Goal: Book appointment/travel/reservation

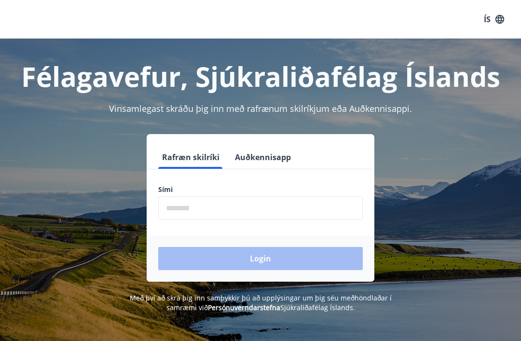
click at [229, 204] on input "phone" at bounding box center [260, 209] width 205 height 24
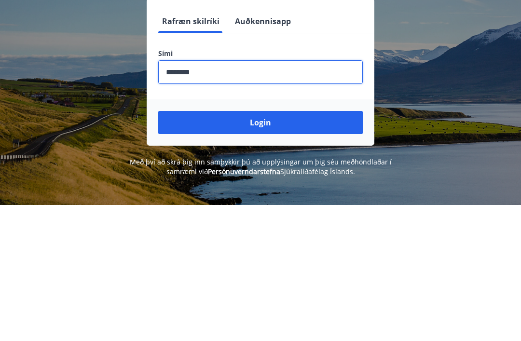
type input "********"
click at [293, 247] on button "Login" at bounding box center [260, 258] width 205 height 23
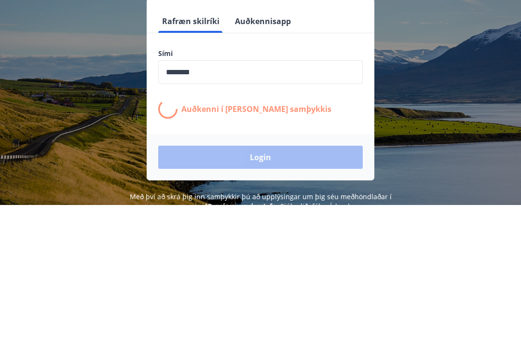
scroll to position [136, 0]
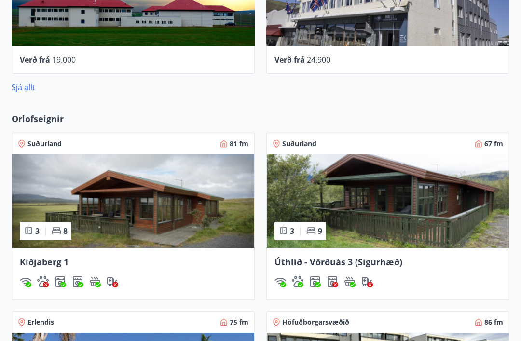
scroll to position [588, 0]
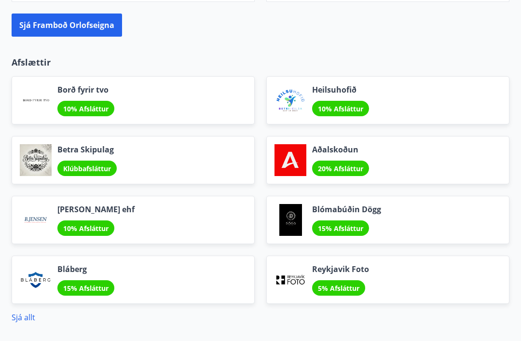
click at [442, 101] on div "Heilsuhofið 10% Afsláttur" at bounding box center [388, 101] width 243 height 48
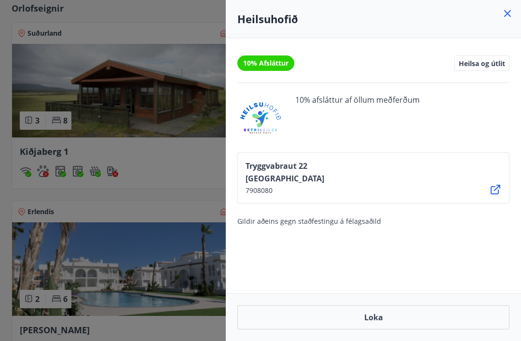
scroll to position [697, 0]
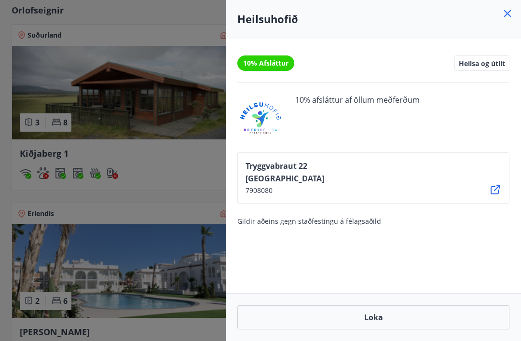
click at [504, 12] on icon at bounding box center [508, 14] width 12 height 12
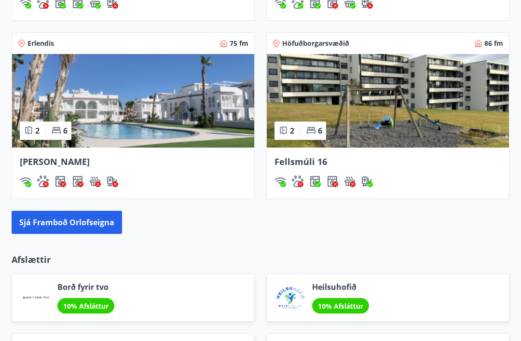
scroll to position [865, 0]
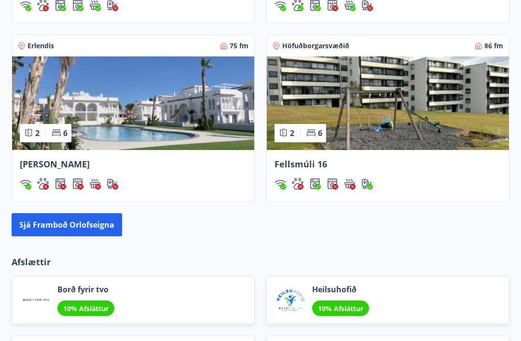
click at [93, 221] on button "Sjá framboð orlofseigna" at bounding box center [67, 224] width 111 height 23
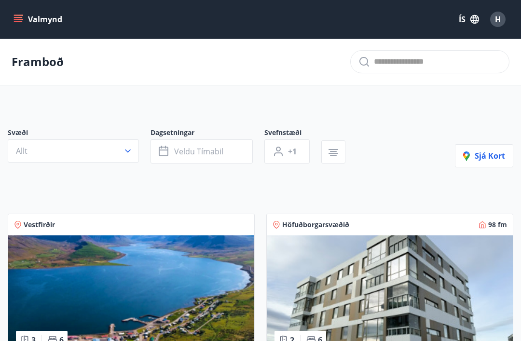
click at [218, 148] on span "Veldu tímabil" at bounding box center [198, 151] width 49 height 11
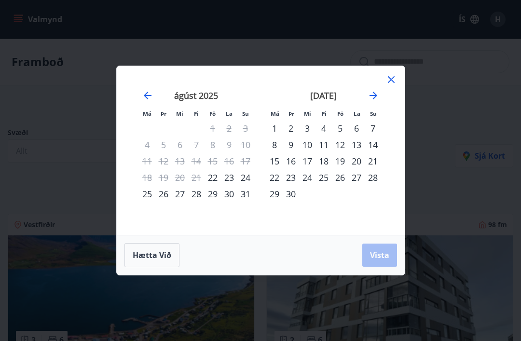
click at [374, 98] on icon "Move forward to switch to the next month." at bounding box center [374, 96] width 8 height 8
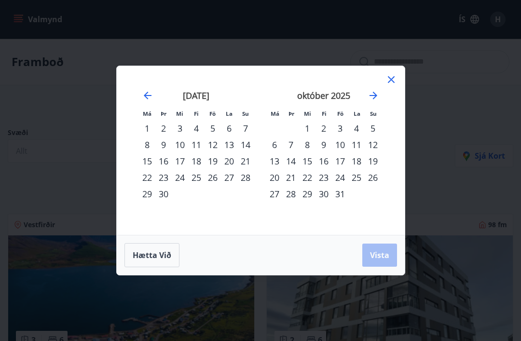
click at [374, 97] on icon "Move forward to switch to the next month." at bounding box center [374, 96] width 12 height 12
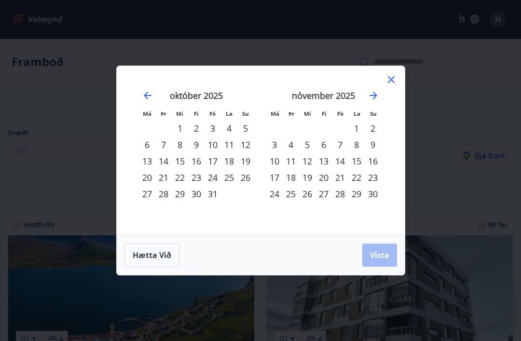
click at [377, 98] on icon "Move forward to switch to the next month." at bounding box center [374, 96] width 12 height 12
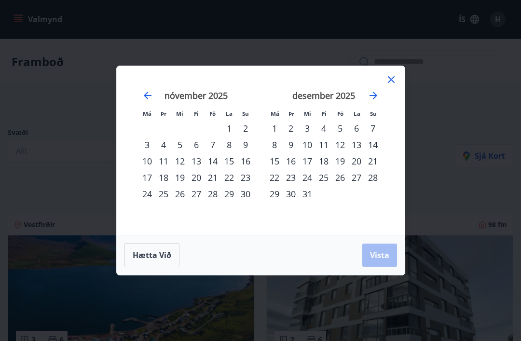
click at [358, 162] on div "20" at bounding box center [357, 161] width 16 height 16
click at [360, 181] on div "27" at bounding box center [357, 177] width 16 height 16
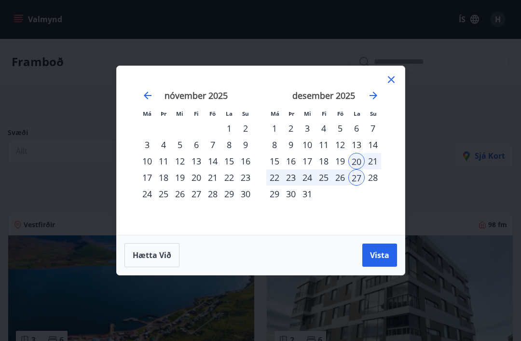
click at [385, 258] on span "Vista" at bounding box center [379, 255] width 19 height 11
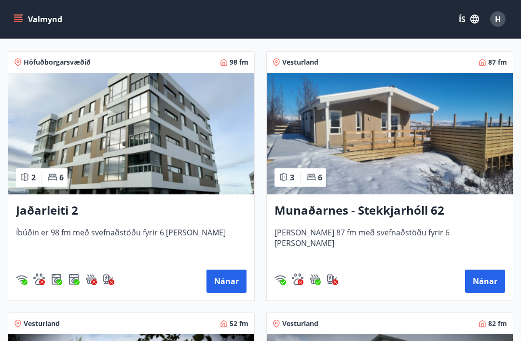
scroll to position [155, 0]
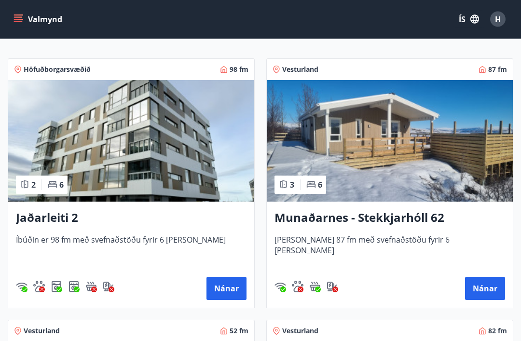
click at [226, 291] on button "Nánar" at bounding box center [227, 289] width 40 height 23
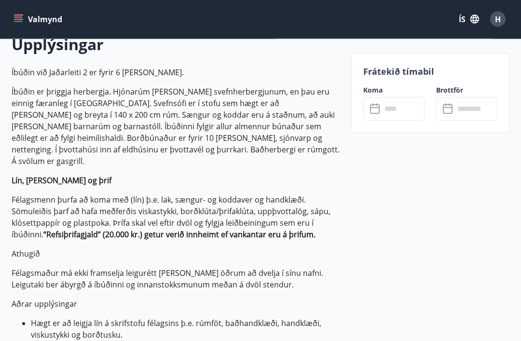
scroll to position [289, 0]
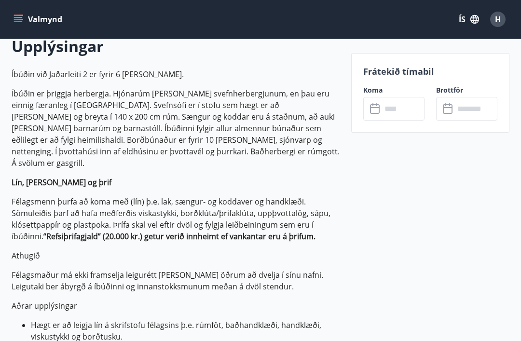
click at [397, 105] on input "text" at bounding box center [403, 109] width 43 height 24
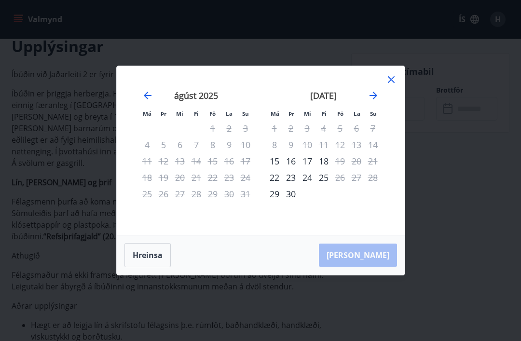
click at [374, 101] on icon "Move forward to switch to the next month." at bounding box center [374, 96] width 12 height 12
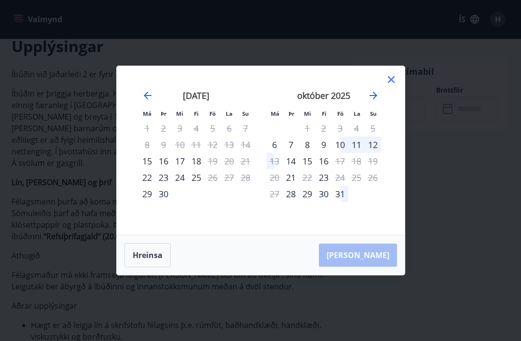
click at [375, 99] on icon "Move forward to switch to the next month." at bounding box center [374, 96] width 8 height 8
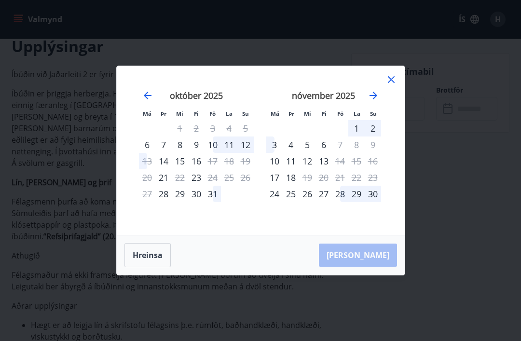
click at [379, 101] on icon "Move forward to switch to the next month." at bounding box center [374, 96] width 12 height 12
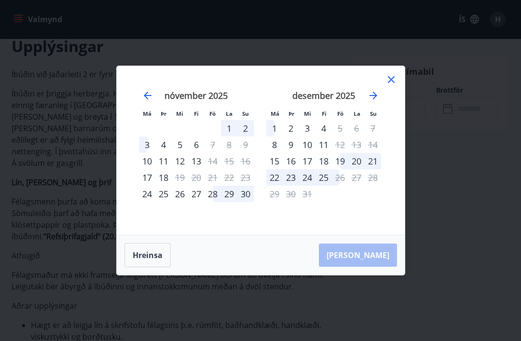
click at [386, 85] on icon at bounding box center [392, 80] width 12 height 12
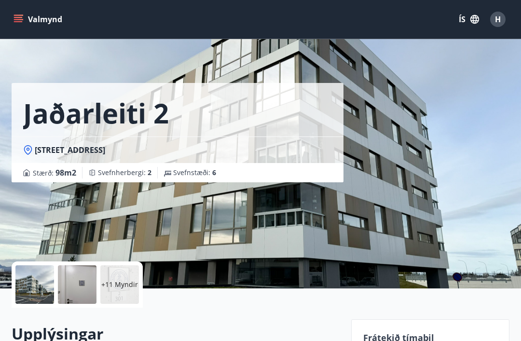
scroll to position [0, 0]
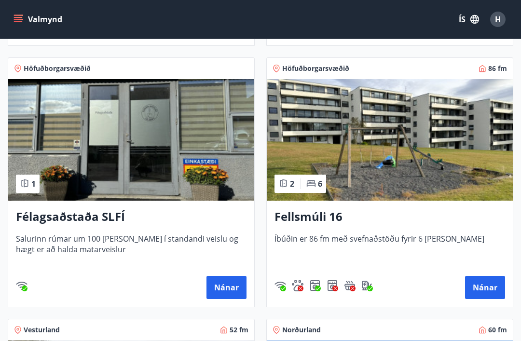
scroll to position [679, 0]
click at [491, 289] on button "Nánar" at bounding box center [485, 288] width 40 height 23
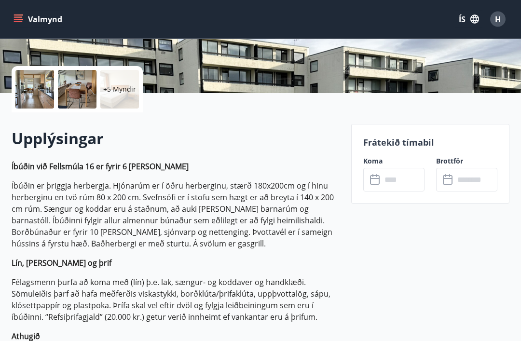
scroll to position [197, 0]
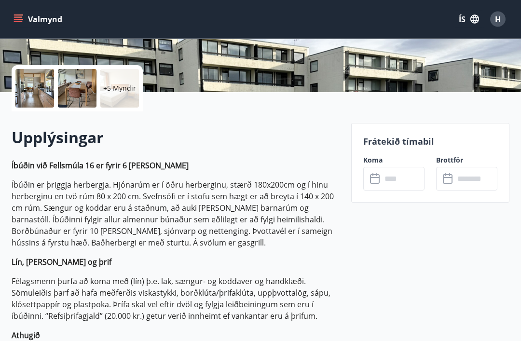
click at [379, 183] on icon at bounding box center [375, 180] width 10 height 10
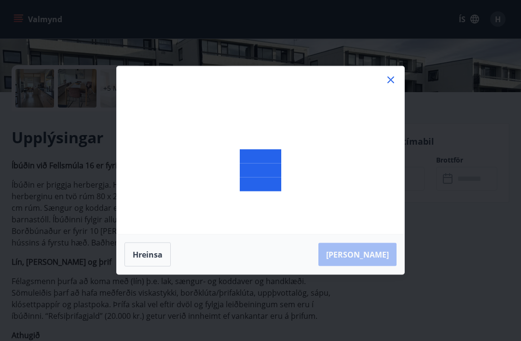
scroll to position [197, 0]
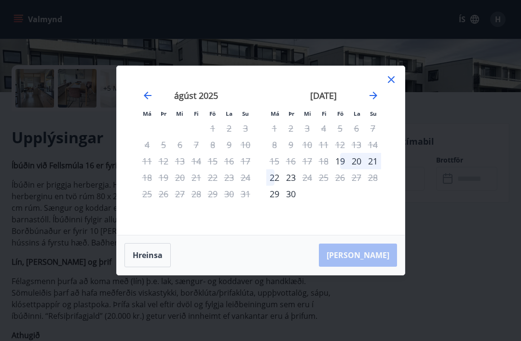
click at [377, 99] on icon "Move forward to switch to the next month." at bounding box center [374, 96] width 8 height 8
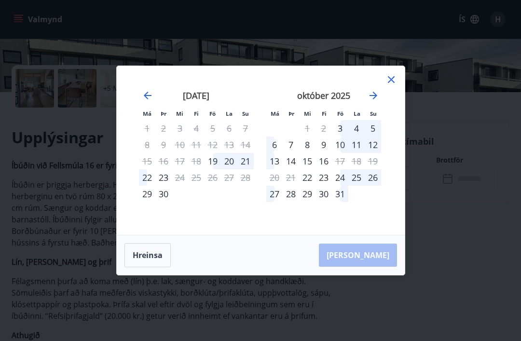
click at [377, 99] on icon "Move forward to switch to the next month." at bounding box center [374, 96] width 8 height 8
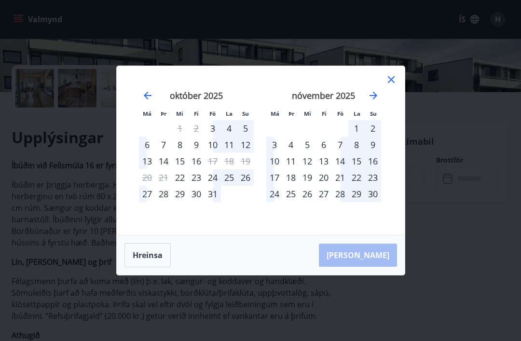
click at [373, 99] on icon "Move forward to switch to the next month." at bounding box center [374, 96] width 8 height 8
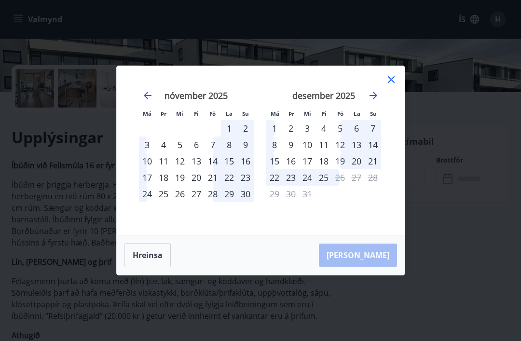
click at [394, 85] on icon at bounding box center [392, 80] width 12 height 12
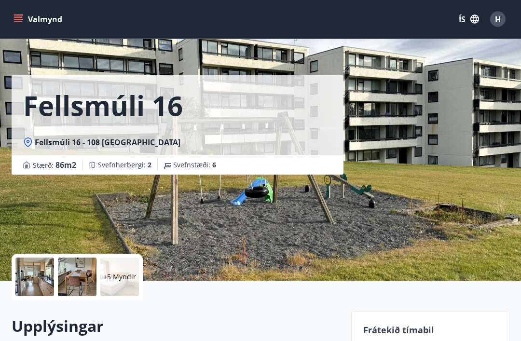
scroll to position [0, 0]
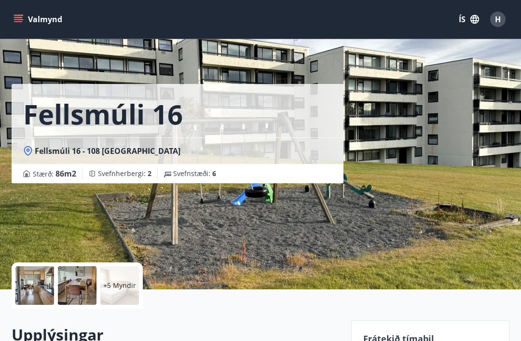
click at [19, 17] on icon "menu" at bounding box center [18, 17] width 9 height 1
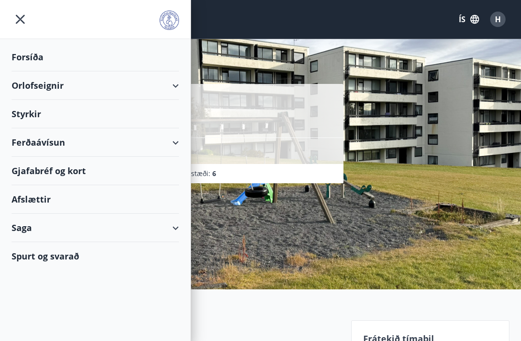
click at [180, 85] on icon at bounding box center [176, 86] width 12 height 12
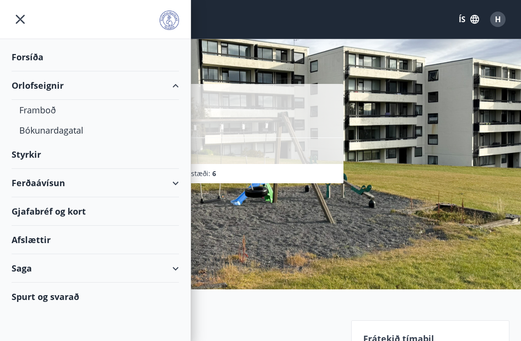
click at [74, 134] on div "Bókunardagatal" at bounding box center [95, 130] width 152 height 20
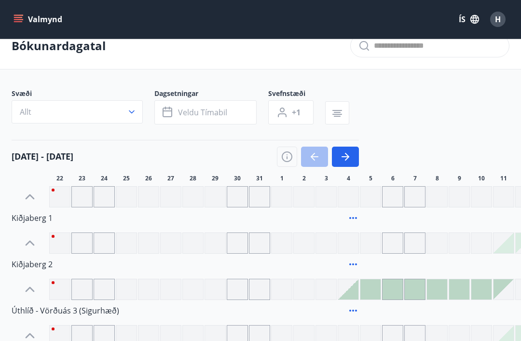
scroll to position [17, 0]
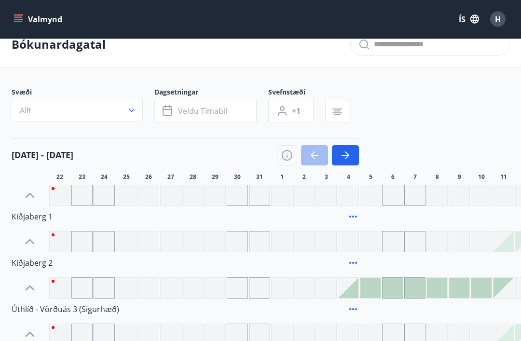
click at [346, 156] on icon "button" at bounding box center [346, 155] width 8 height 1
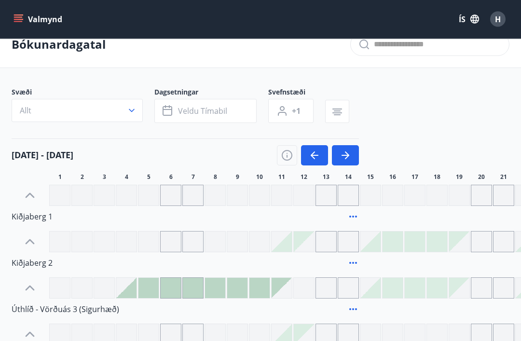
scroll to position [17, 0]
click at [140, 112] on button "Allt" at bounding box center [77, 110] width 131 height 23
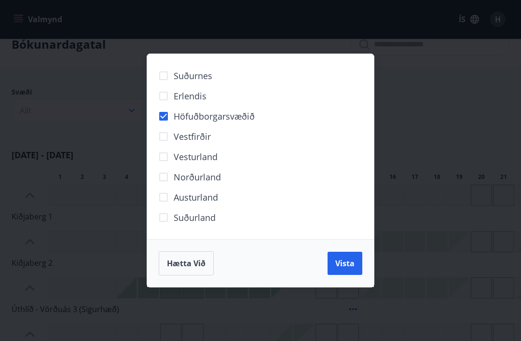
click at [339, 269] on span "Vista" at bounding box center [345, 263] width 19 height 11
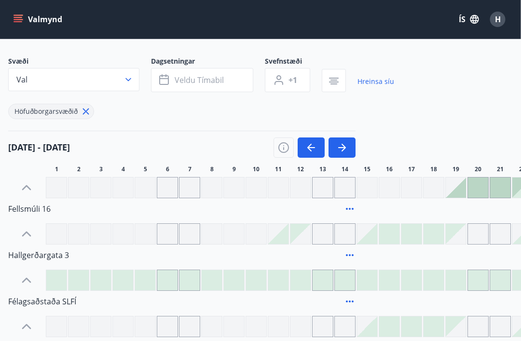
scroll to position [48, 4]
click at [342, 146] on icon "button" at bounding box center [342, 148] width 12 height 12
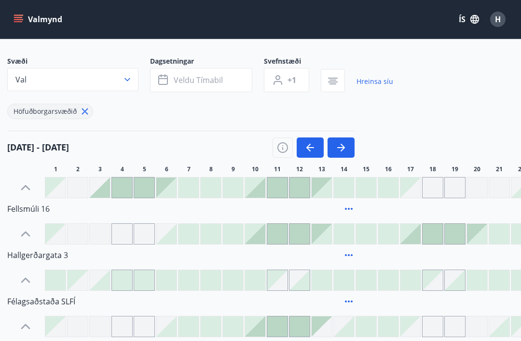
click at [342, 146] on icon "button" at bounding box center [342, 148] width 12 height 12
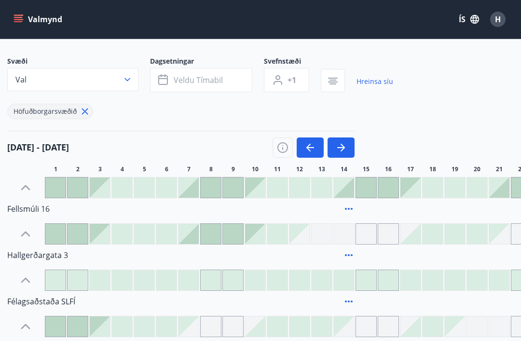
click at [350, 154] on button "button" at bounding box center [341, 148] width 27 height 20
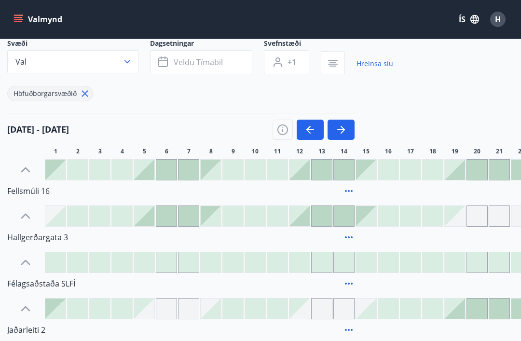
scroll to position [0, 4]
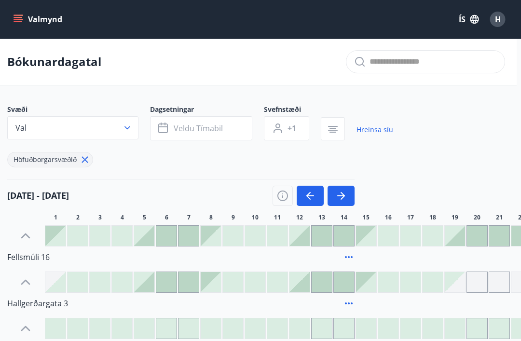
click at [23, 19] on icon "menu" at bounding box center [19, 19] width 10 height 10
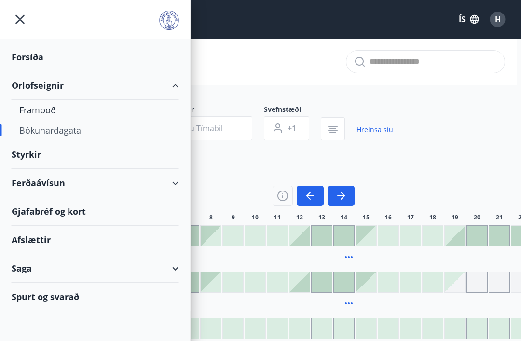
scroll to position [0, 4]
click at [21, 26] on icon "menu" at bounding box center [20, 19] width 17 height 17
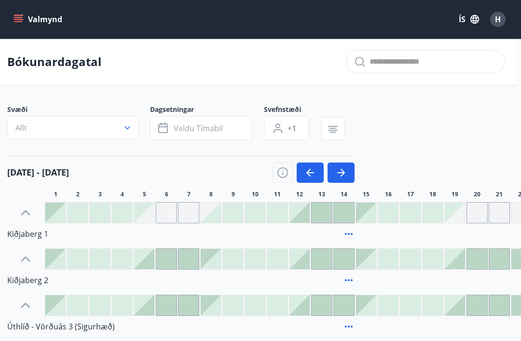
scroll to position [48, 0]
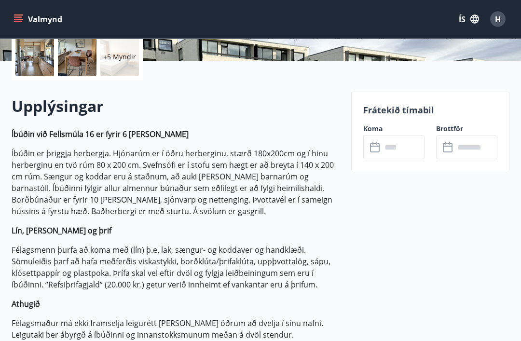
scroll to position [232, 0]
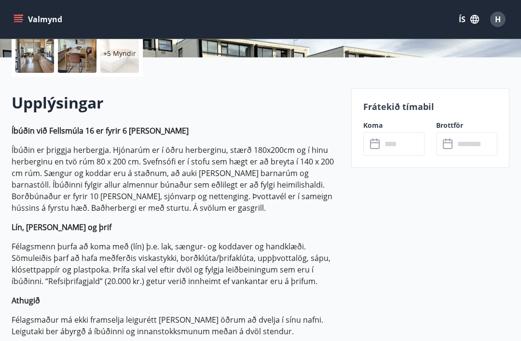
click at [386, 141] on input "text" at bounding box center [403, 144] width 43 height 24
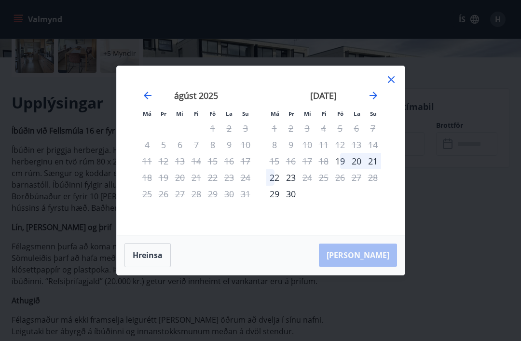
click at [374, 99] on icon "Move forward to switch to the next month." at bounding box center [374, 96] width 8 height 8
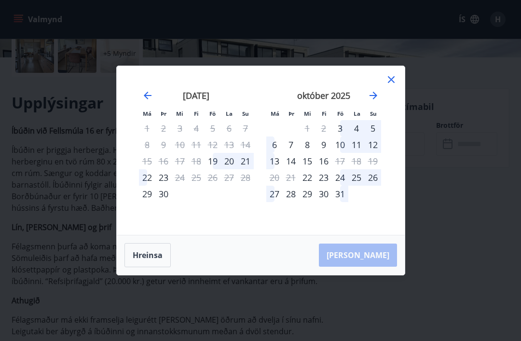
click at [343, 137] on div "3" at bounding box center [340, 128] width 16 height 16
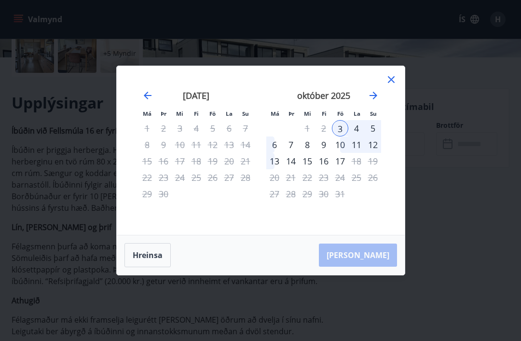
click at [278, 153] on div "6" at bounding box center [275, 145] width 16 height 16
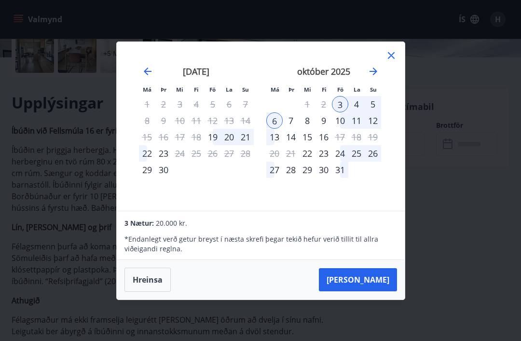
click at [370, 292] on button "Taka Frá" at bounding box center [358, 279] width 78 height 23
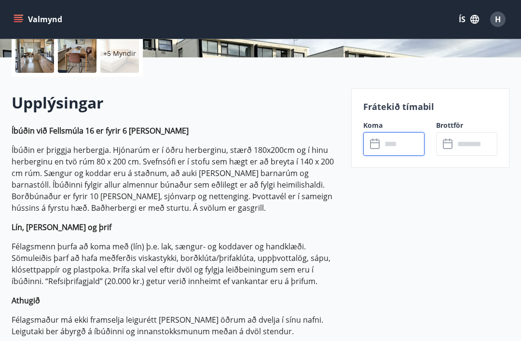
type input "******"
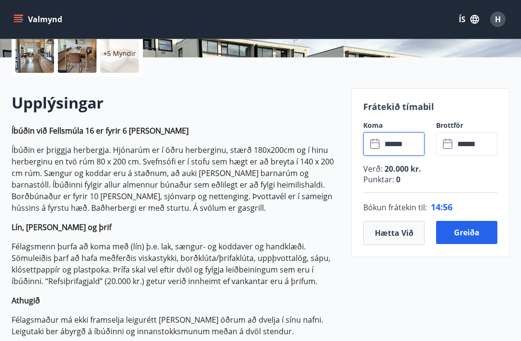
click at [464, 229] on button "Greiða" at bounding box center [466, 232] width 61 height 23
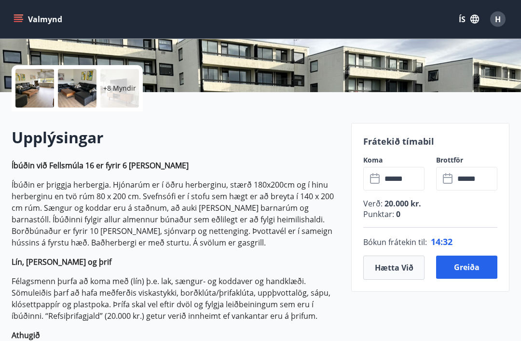
scroll to position [197, 0]
click at [411, 177] on input "******" at bounding box center [403, 179] width 43 height 24
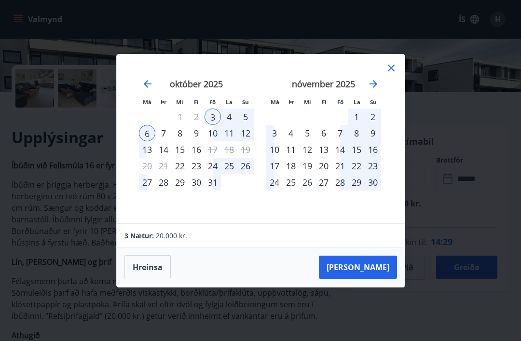
click at [371, 90] on icon "Move forward to switch to the next month." at bounding box center [374, 84] width 12 height 12
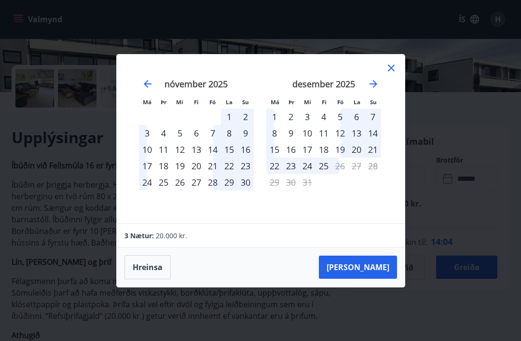
click at [387, 165] on div "desember 2025 1 2 3 4 5 6 7 8 9 10 11 12 13 14 15 16 17 18 19 20 21 22 23 24 25…" at bounding box center [323, 145] width 127 height 158
click at [392, 71] on icon at bounding box center [391, 68] width 7 height 7
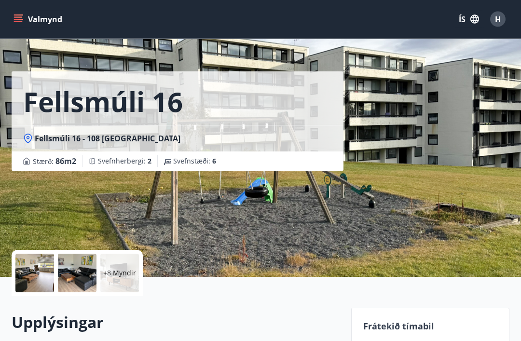
scroll to position [0, 0]
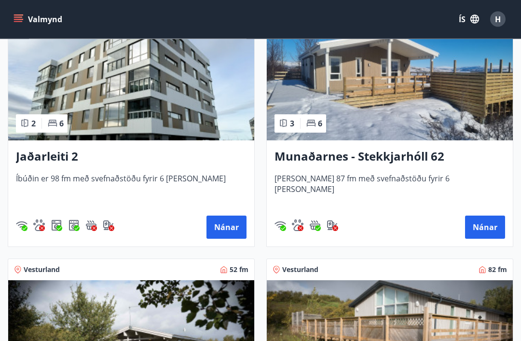
scroll to position [217, 0]
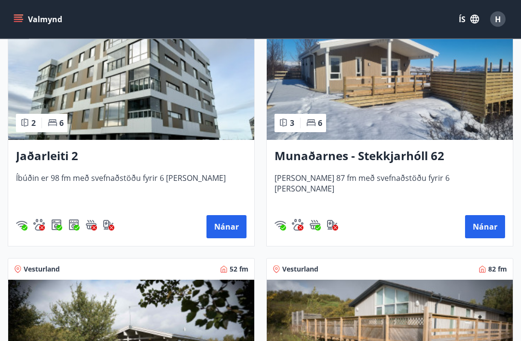
click at [222, 230] on button "Nánar" at bounding box center [227, 227] width 40 height 23
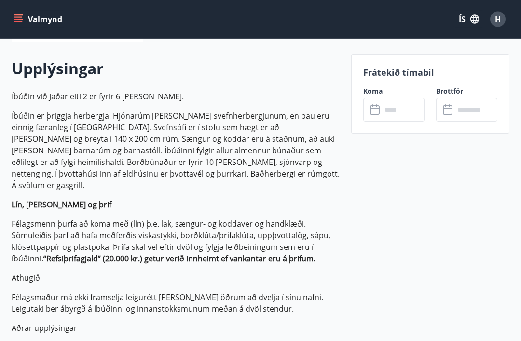
click at [394, 110] on input "text" at bounding box center [403, 111] width 43 height 24
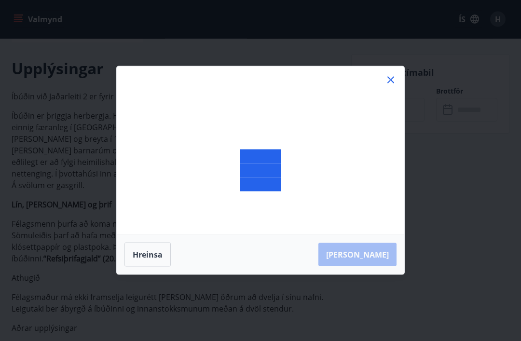
scroll to position [267, 0]
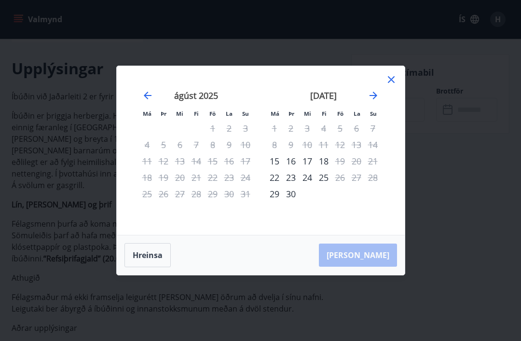
click at [372, 99] on icon "Move forward to switch to the next month." at bounding box center [374, 96] width 8 height 8
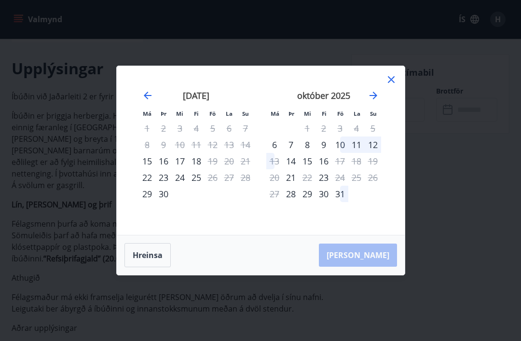
click at [373, 101] on icon "Move forward to switch to the next month." at bounding box center [374, 96] width 12 height 12
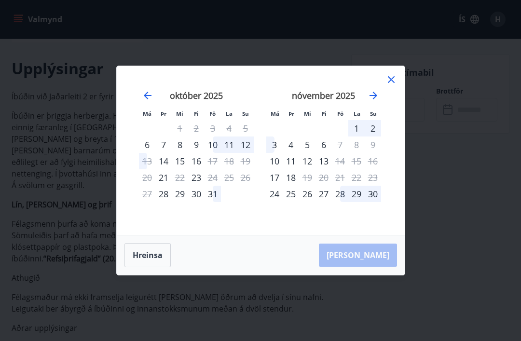
click at [374, 101] on icon "Move forward to switch to the next month." at bounding box center [374, 96] width 12 height 12
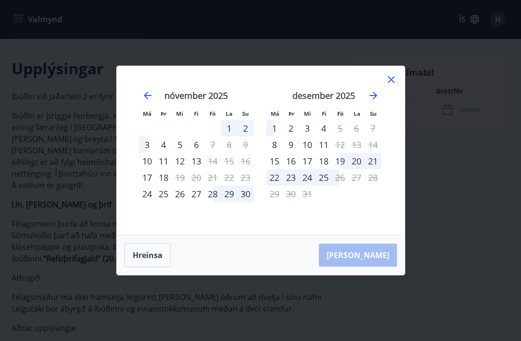
click at [389, 83] on icon at bounding box center [391, 79] width 7 height 7
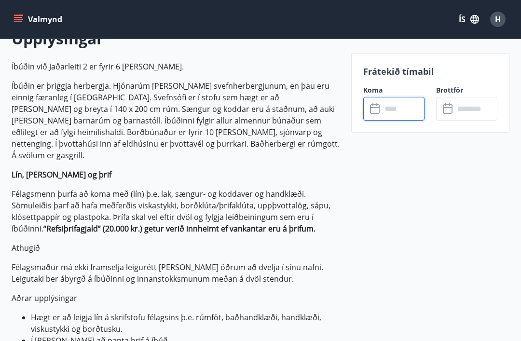
scroll to position [297, 0]
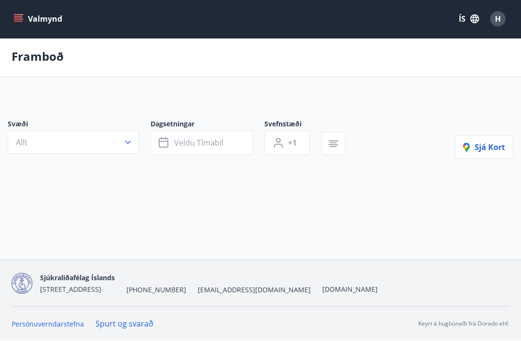
scroll to position [31, 0]
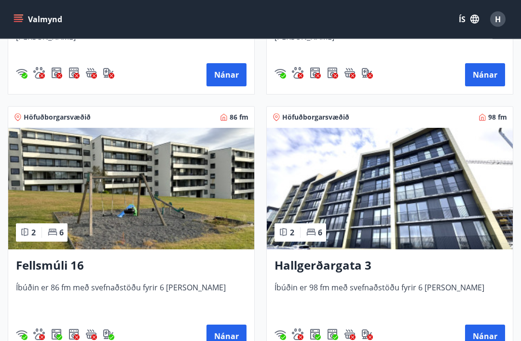
scroll to position [1182, 0]
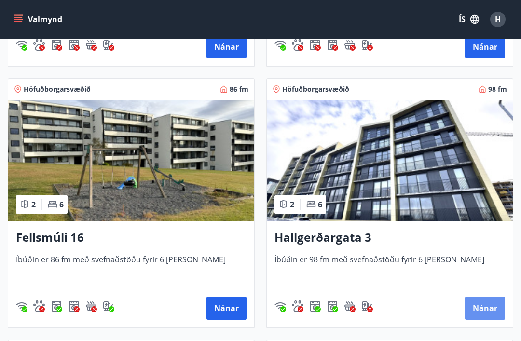
click at [488, 309] on button "Nánar" at bounding box center [485, 308] width 40 height 23
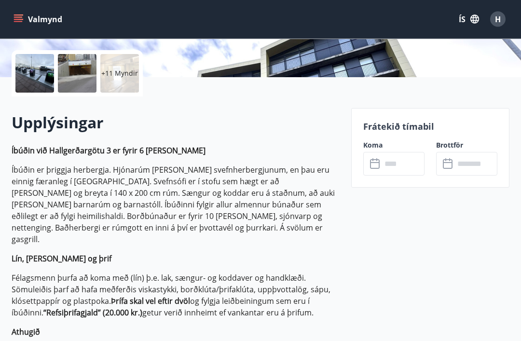
click at [391, 163] on input "text" at bounding box center [403, 165] width 43 height 24
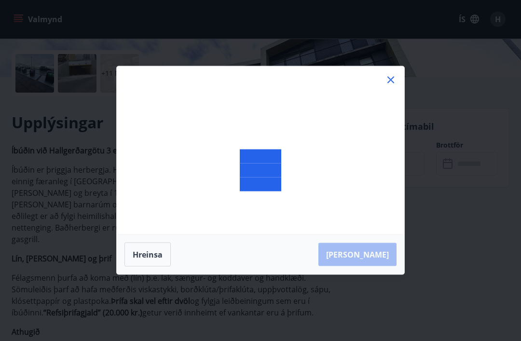
scroll to position [212, 0]
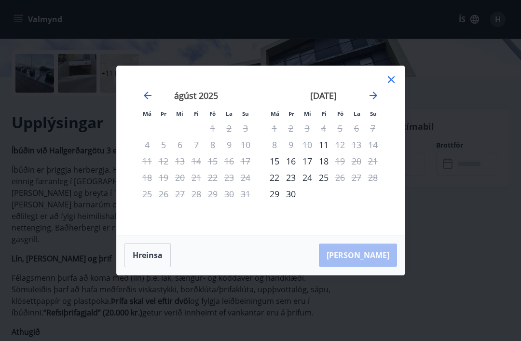
click at [375, 99] on icon "Move forward to switch to the next month." at bounding box center [374, 96] width 8 height 8
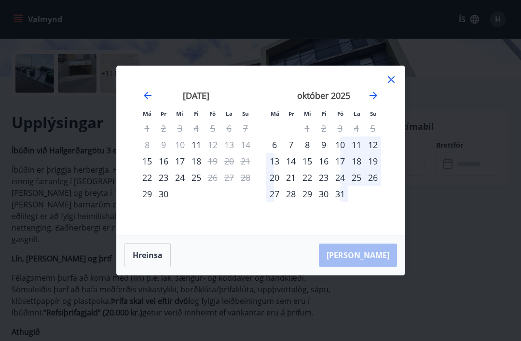
click at [375, 99] on icon "Move forward to switch to the next month." at bounding box center [374, 96] width 8 height 8
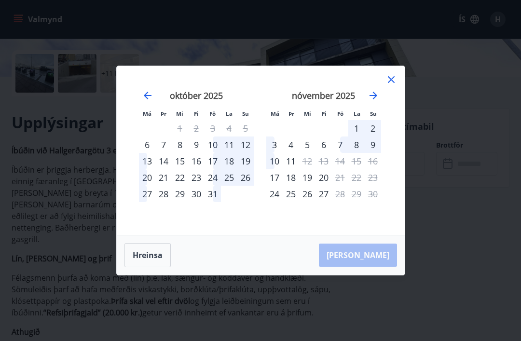
click at [372, 99] on icon "Move forward to switch to the next month." at bounding box center [374, 96] width 8 height 8
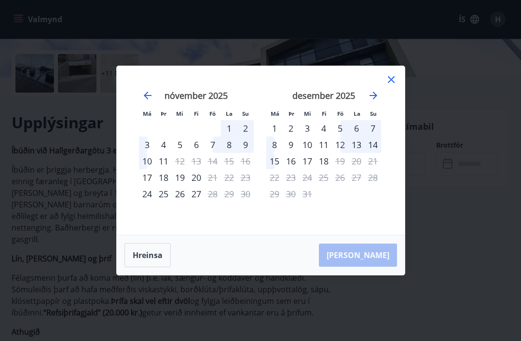
click at [396, 85] on icon at bounding box center [392, 80] width 12 height 12
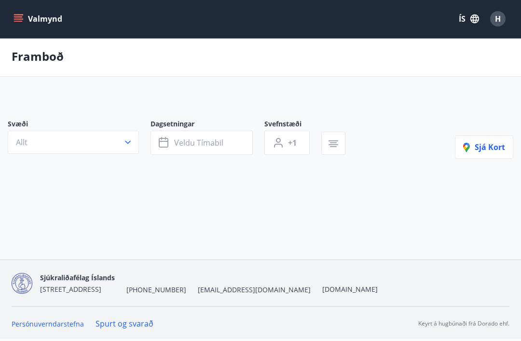
scroll to position [31, 0]
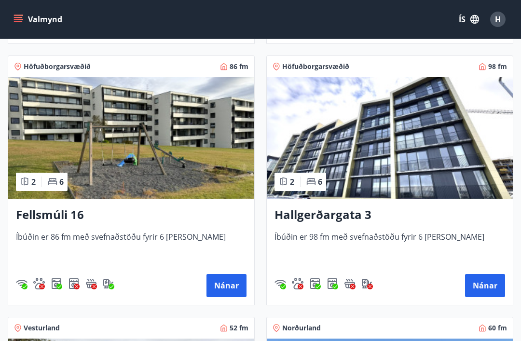
click at [226, 286] on button "Nánar" at bounding box center [227, 285] width 40 height 23
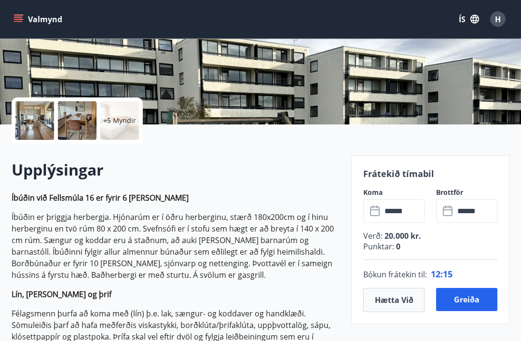
scroll to position [165, 0]
click at [410, 210] on input "******" at bounding box center [403, 211] width 43 height 24
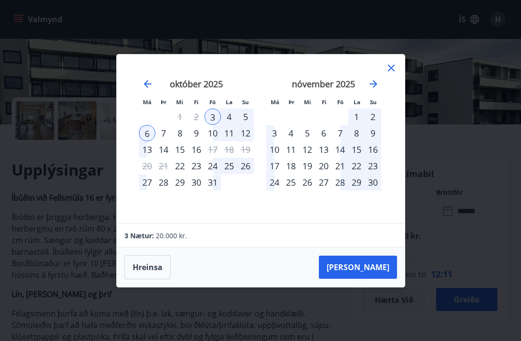
click at [374, 88] on icon "Move forward to switch to the next month." at bounding box center [374, 84] width 8 height 8
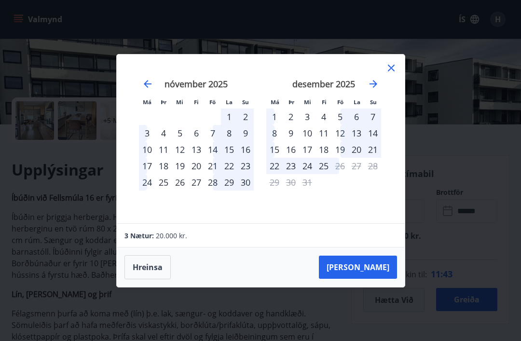
click at [396, 74] on icon at bounding box center [392, 68] width 12 height 12
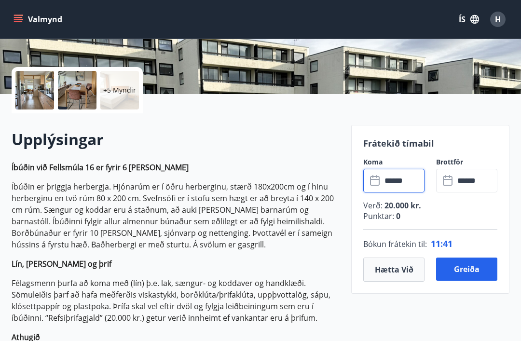
scroll to position [196, 0]
